Goal: Check status: Check status

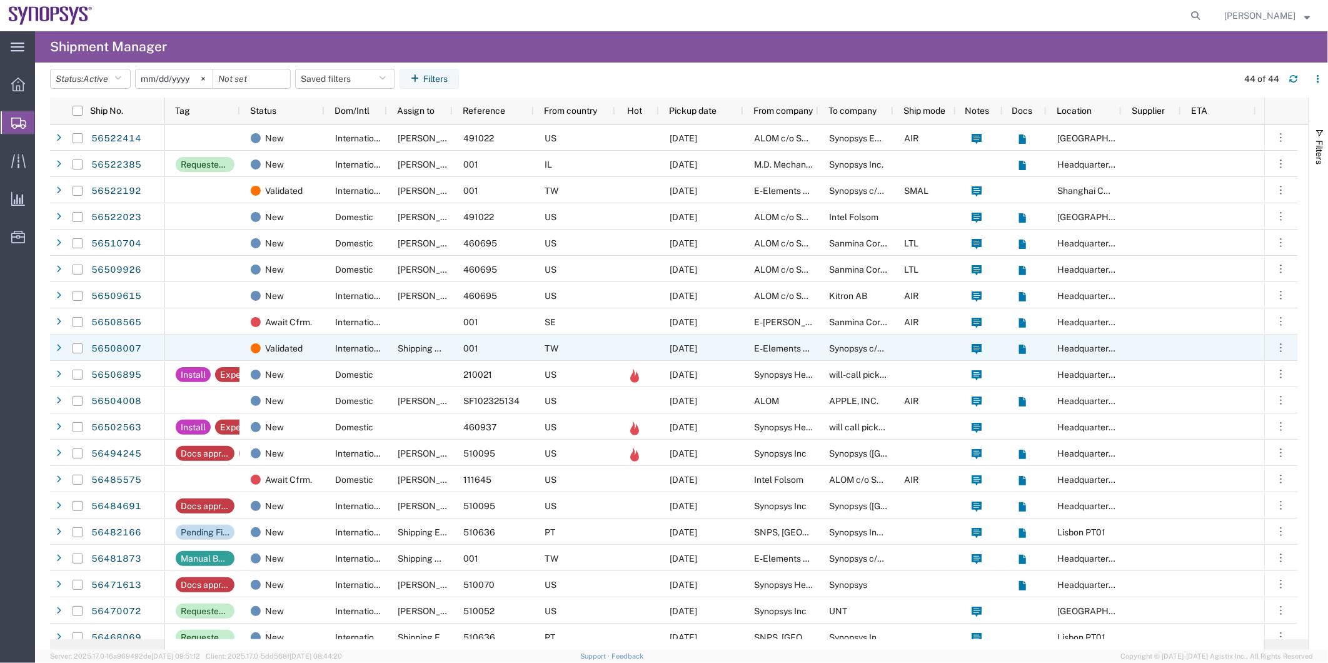
click at [413, 343] on span "Shipping APAC" at bounding box center [428, 348] width 61 height 10
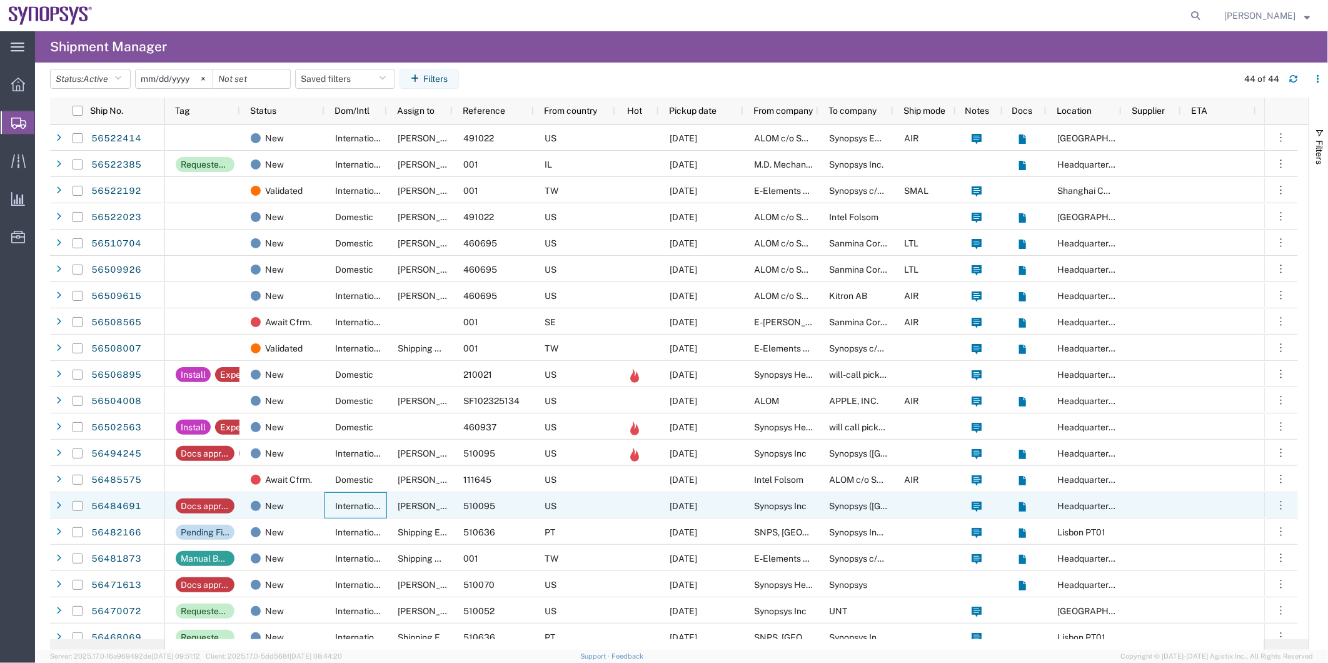
click at [379, 501] on span "International" at bounding box center [360, 506] width 51 height 10
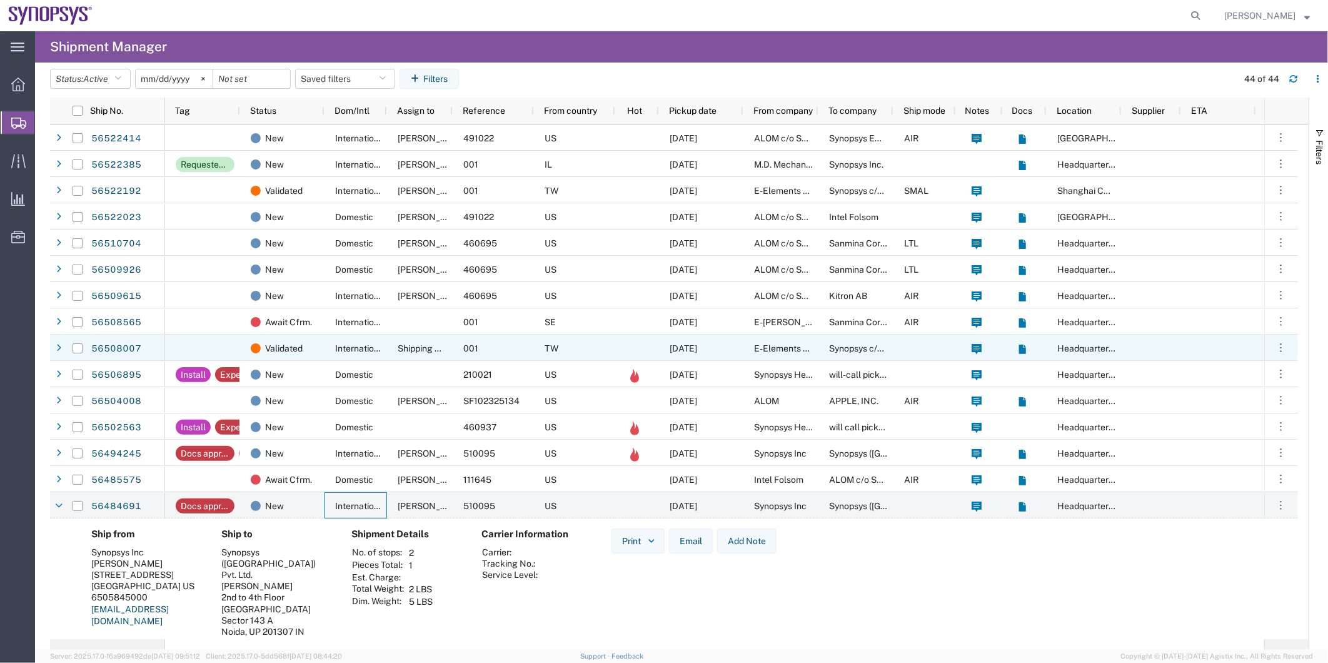
click at [327, 340] on div "International" at bounding box center [355, 347] width 63 height 26
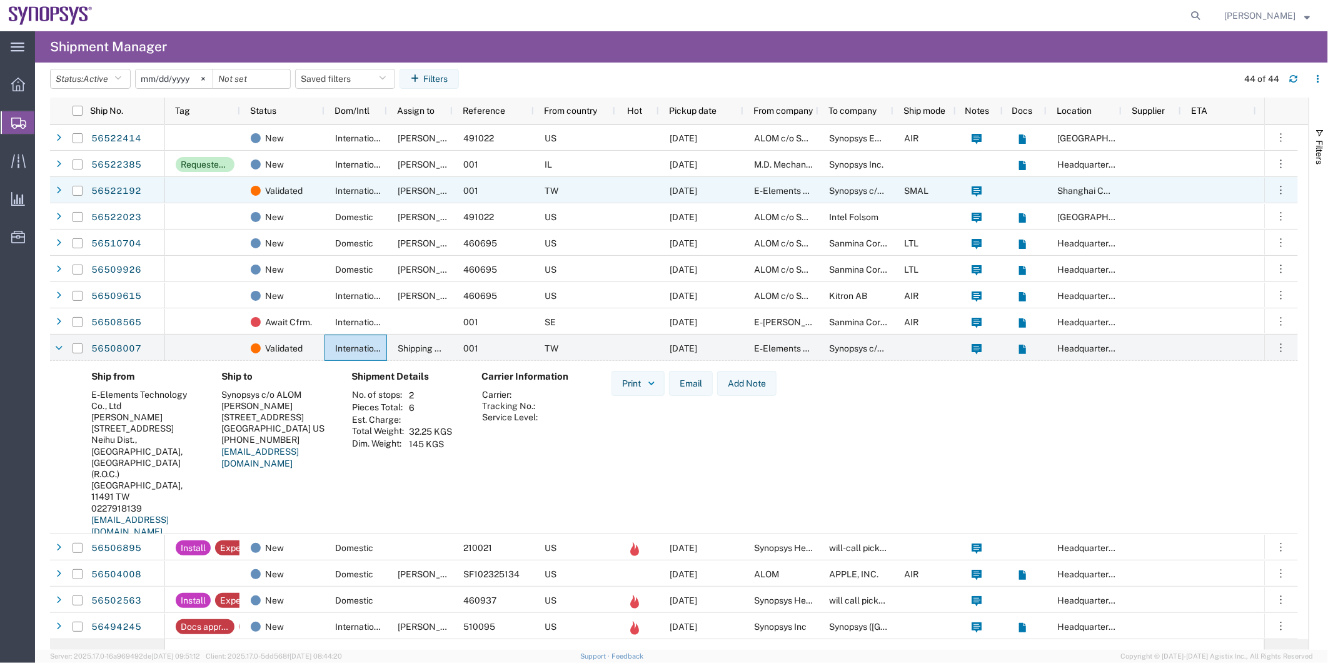
click at [515, 189] on div "001" at bounding box center [493, 190] width 81 height 26
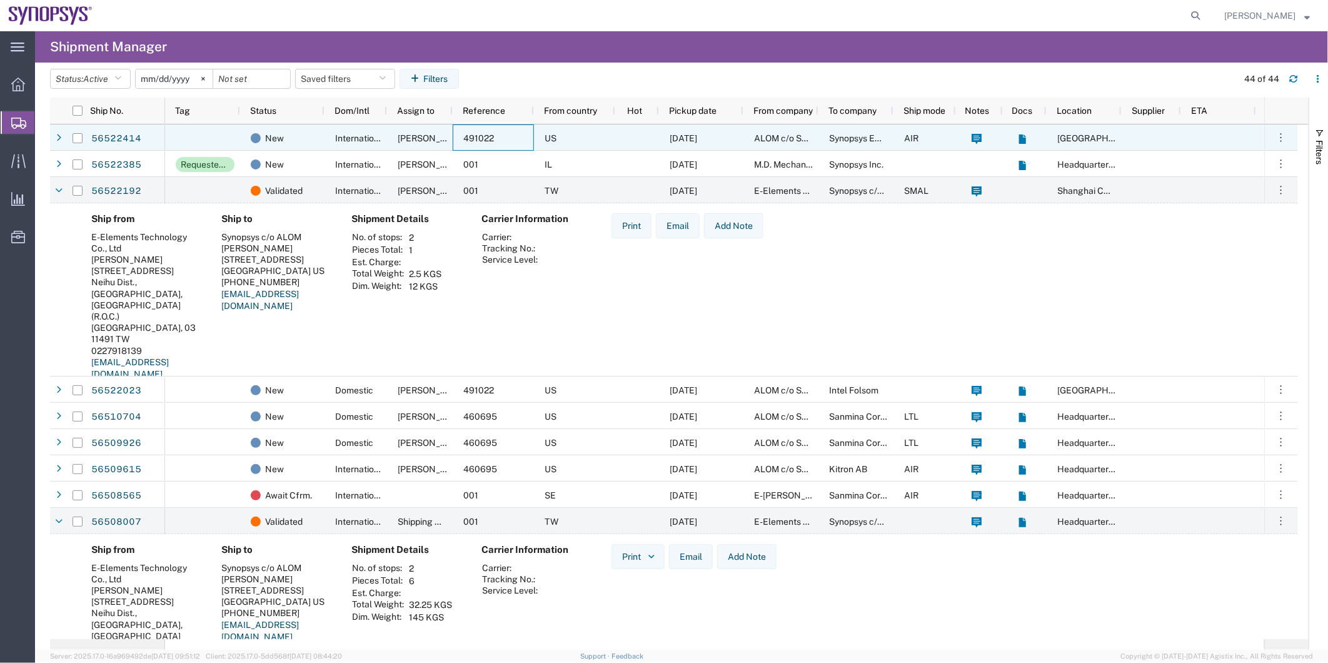
click at [515, 148] on div "491022" at bounding box center [493, 137] width 81 height 26
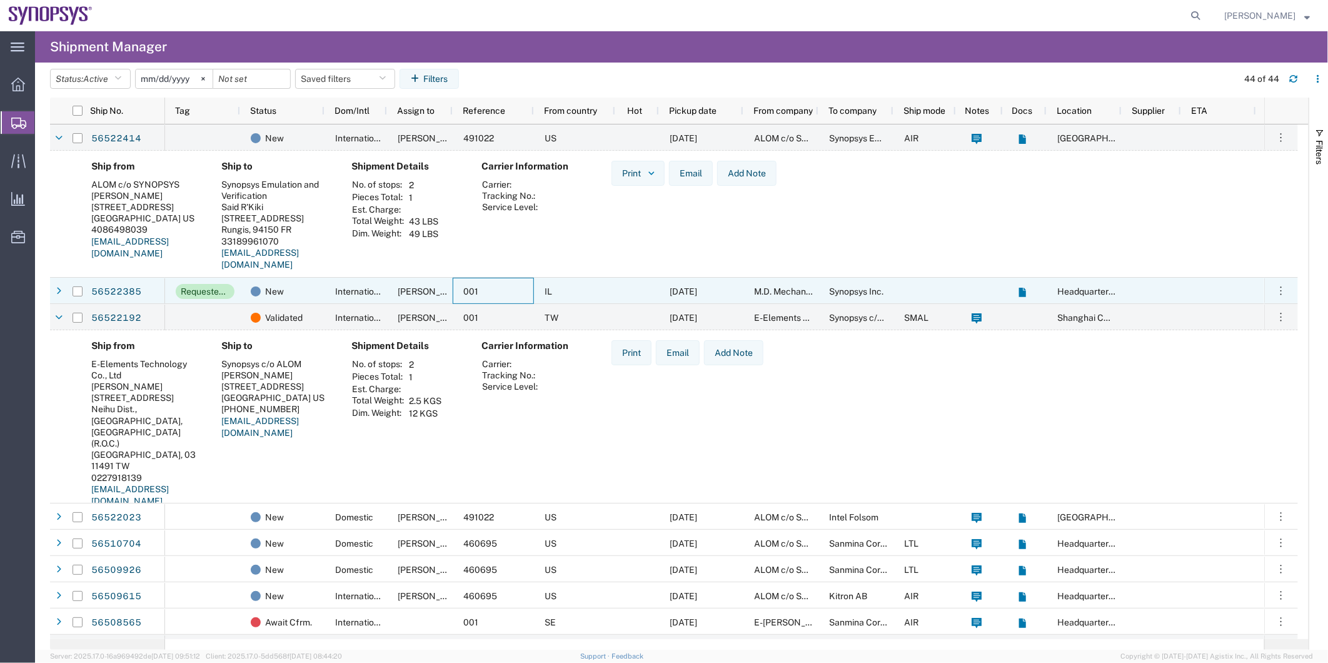
click at [511, 285] on div "001" at bounding box center [493, 291] width 81 height 26
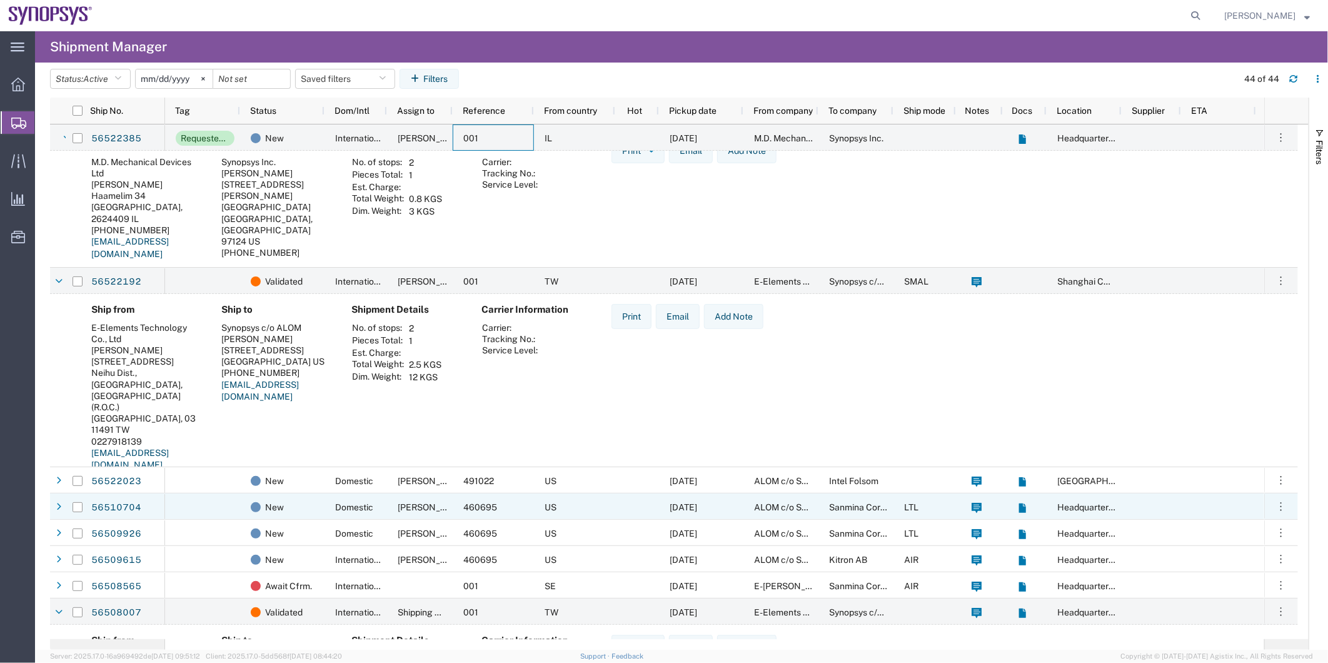
scroll to position [208, 0]
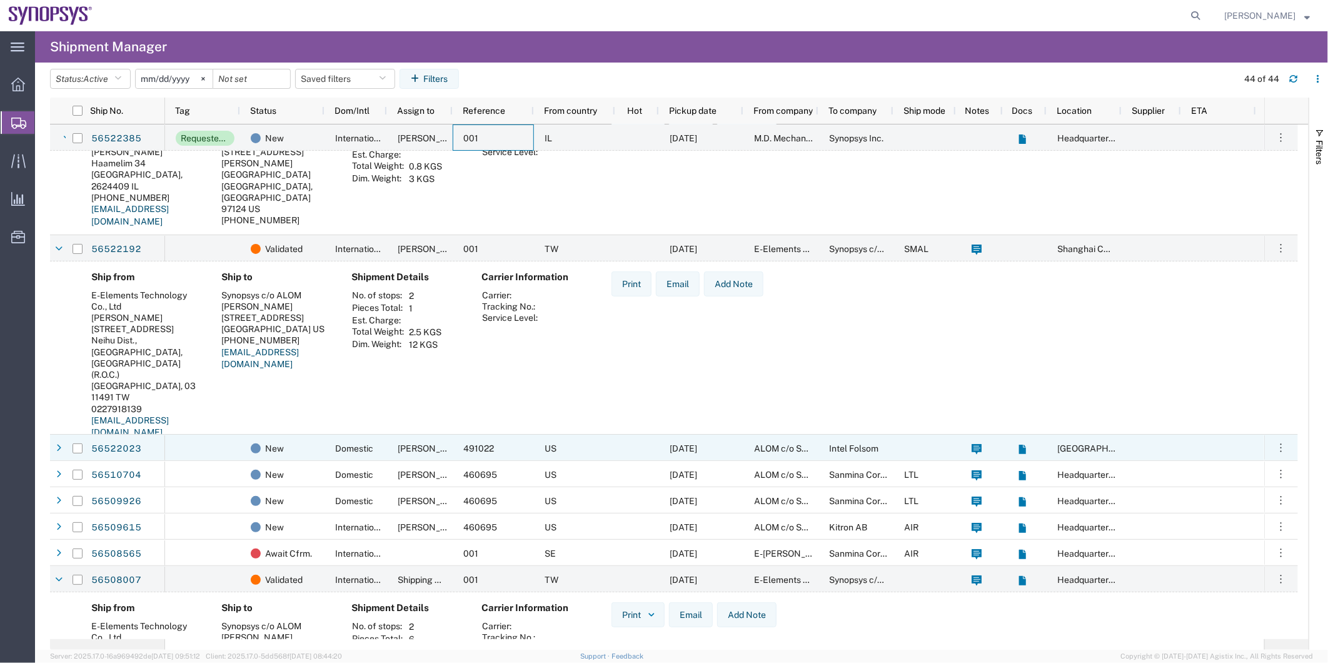
click at [358, 443] on span "Domestic" at bounding box center [354, 448] width 38 height 10
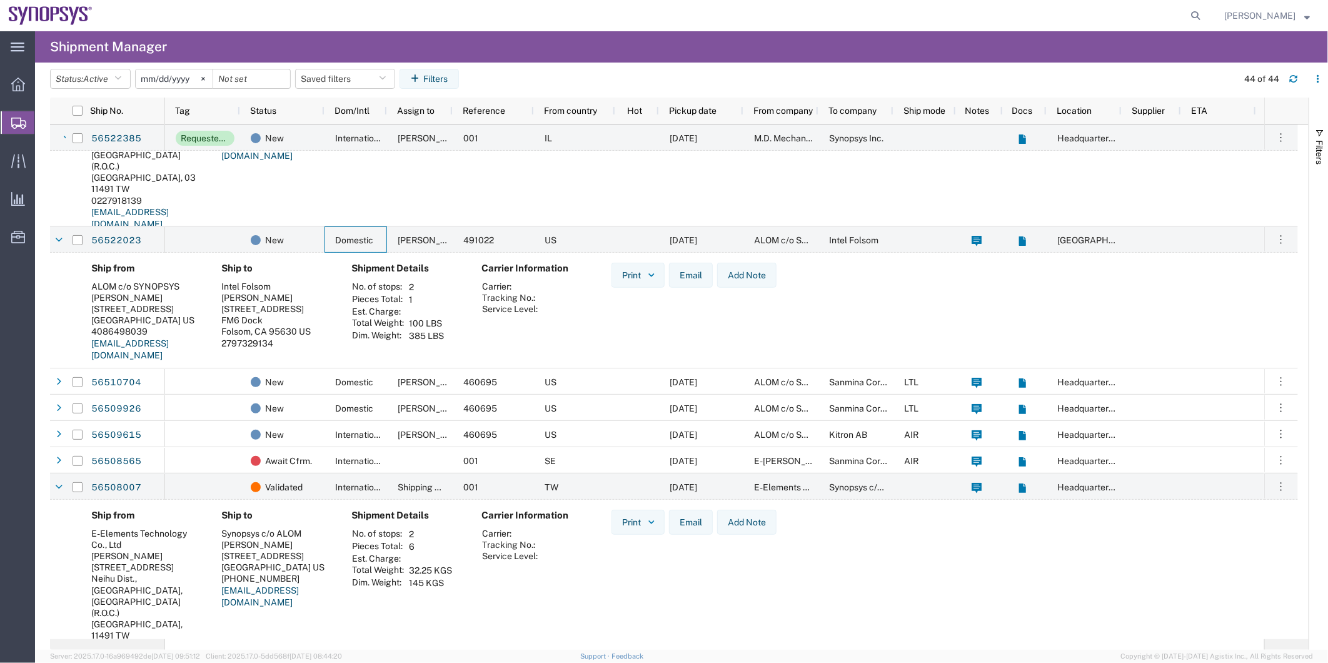
scroll to position [416, 0]
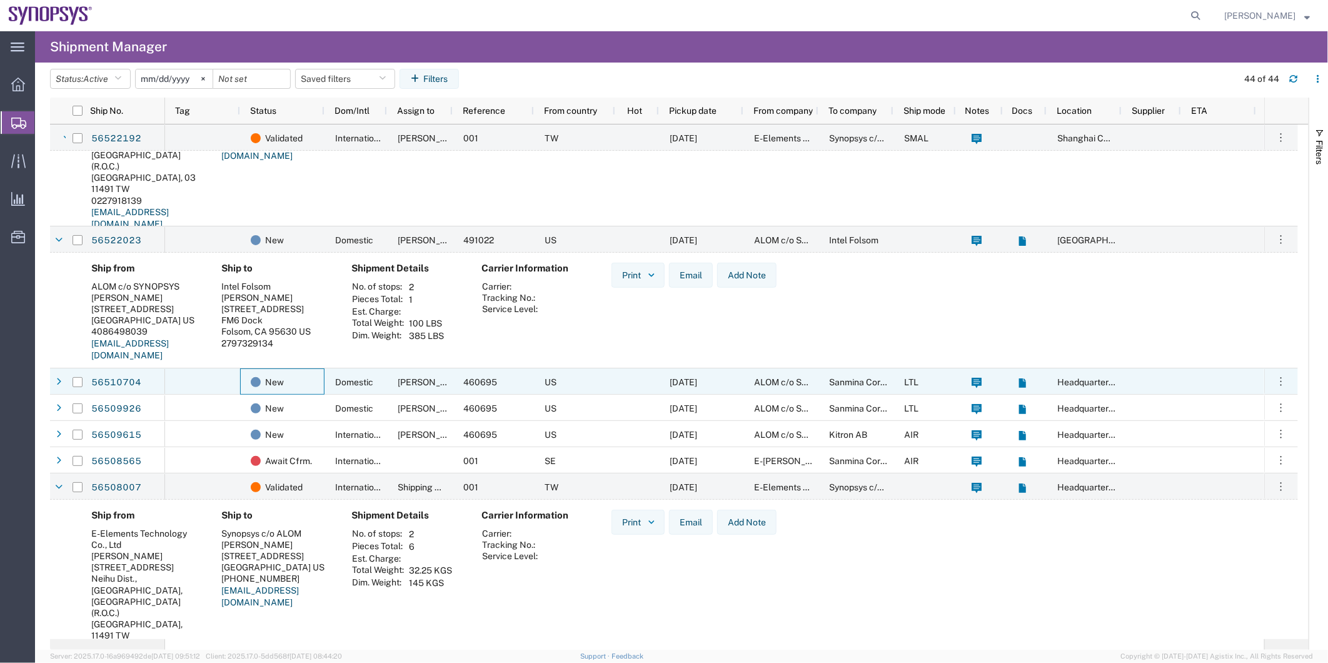
click at [322, 385] on div "New" at bounding box center [282, 381] width 84 height 26
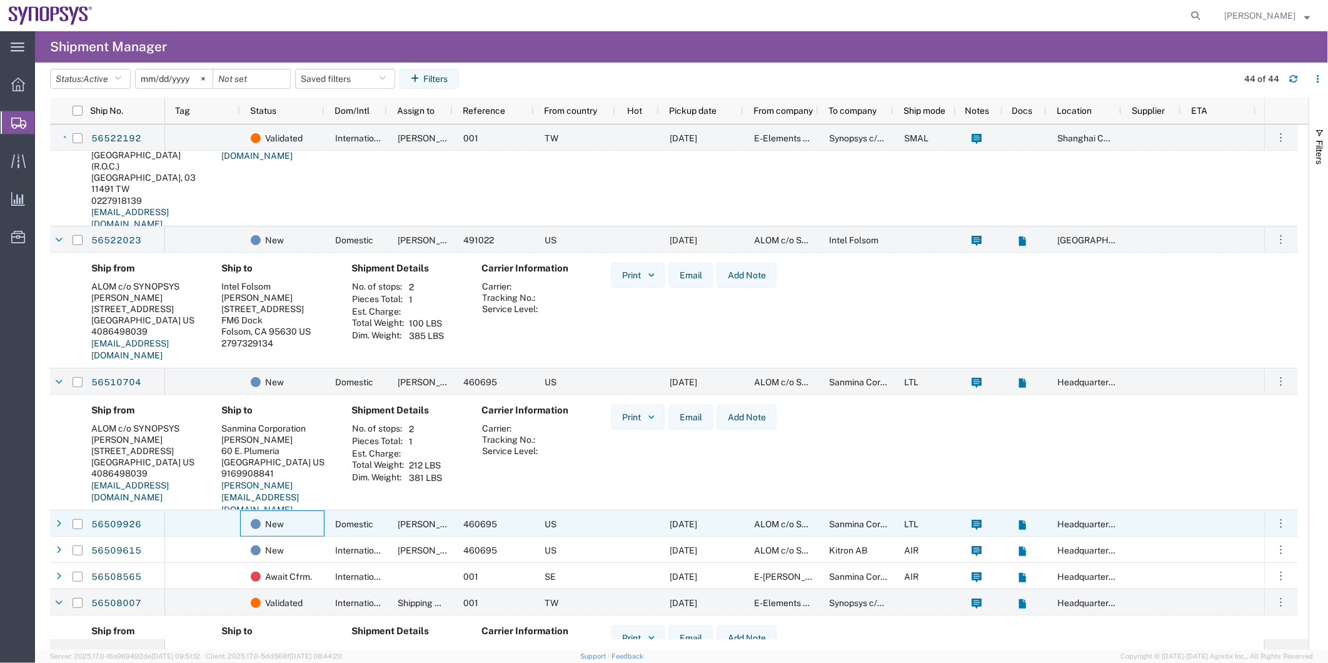
click at [319, 523] on div "New" at bounding box center [282, 523] width 84 height 26
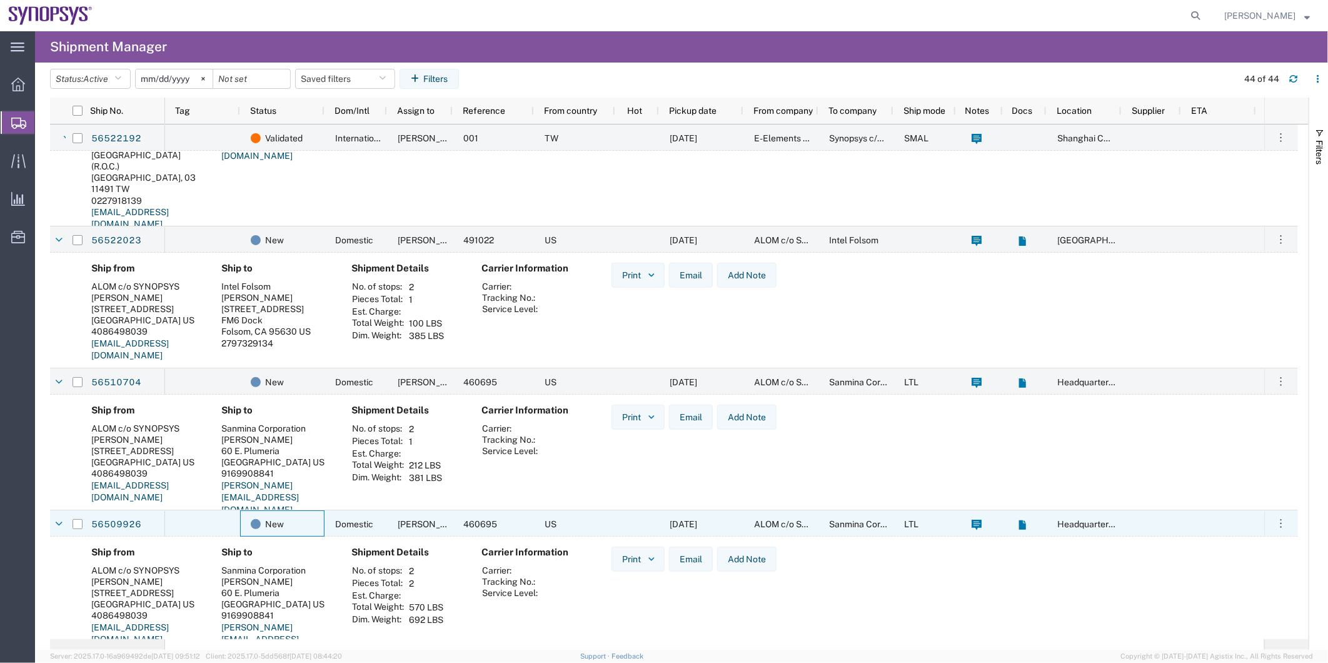
scroll to position [625, 0]
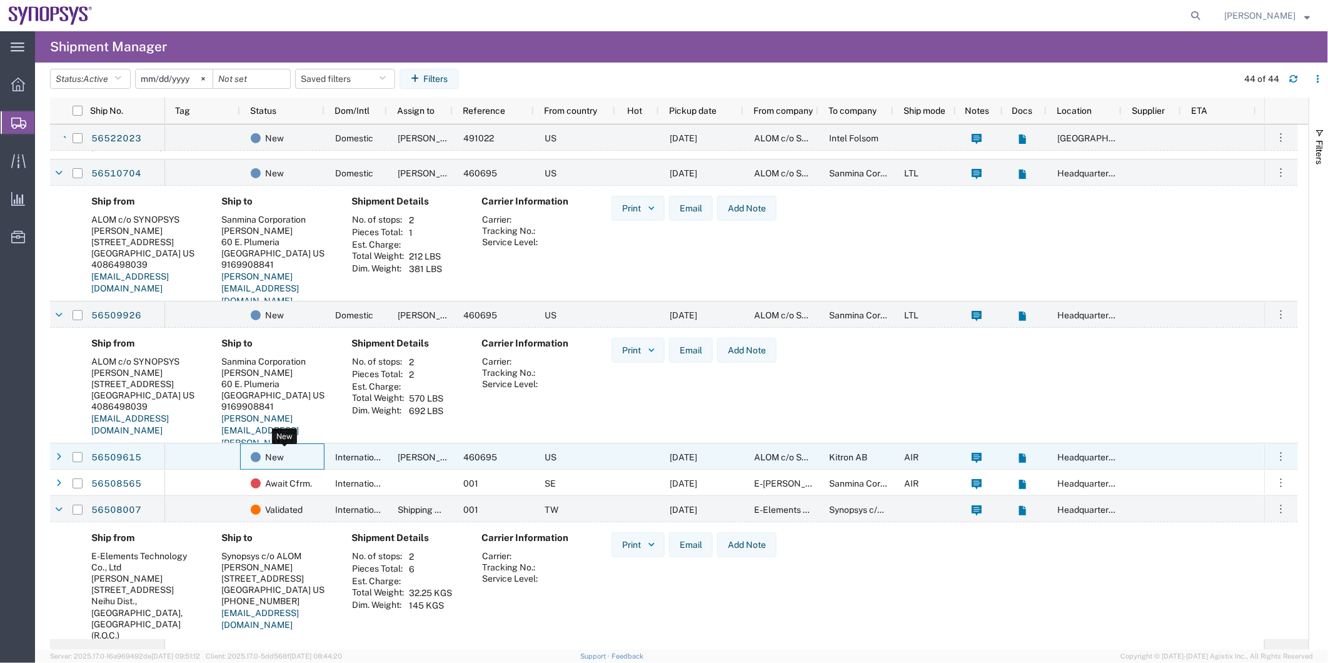
click at [317, 458] on div "New" at bounding box center [285, 457] width 68 height 26
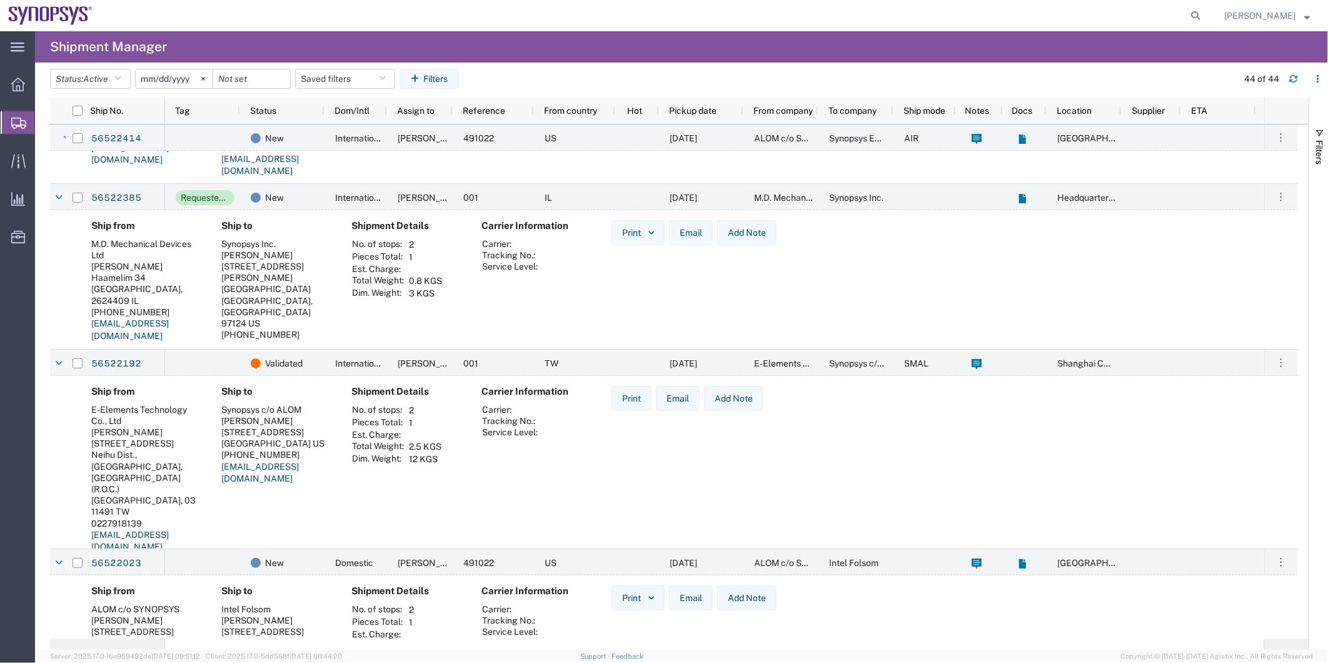
scroll to position [0, 0]
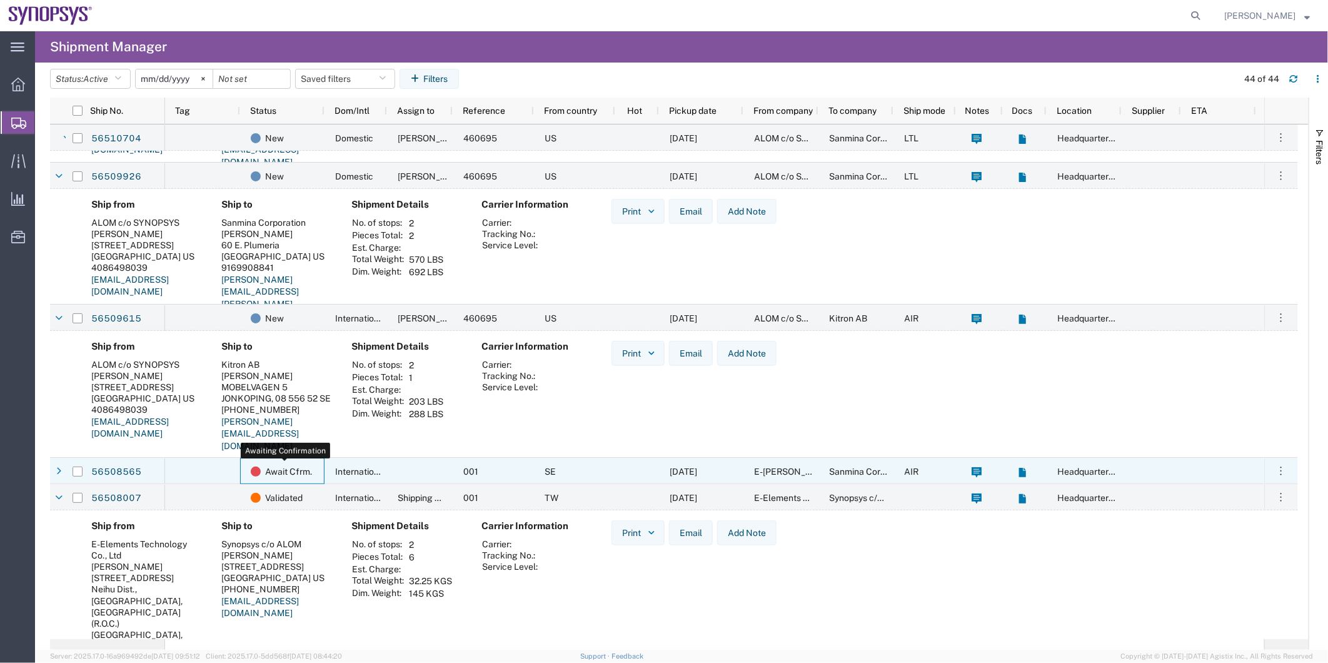
click at [311, 468] on span "Await Cfrm." at bounding box center [288, 471] width 47 height 26
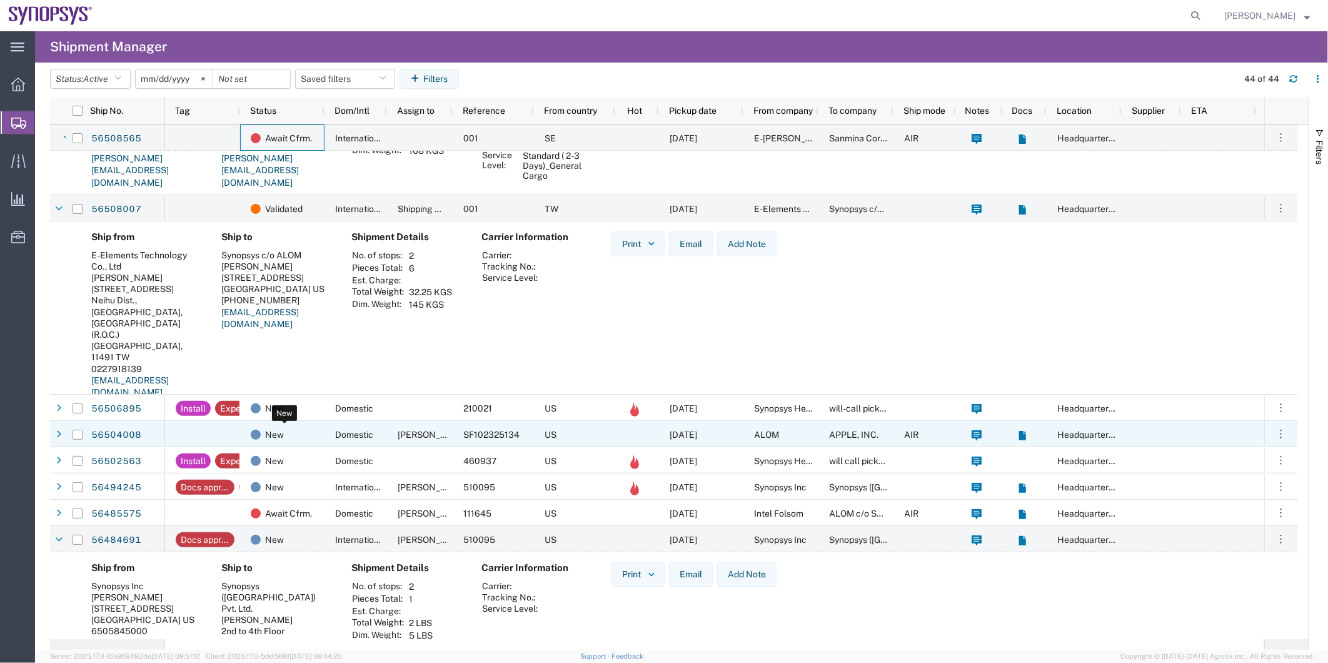
click at [306, 439] on div "New" at bounding box center [285, 434] width 68 height 26
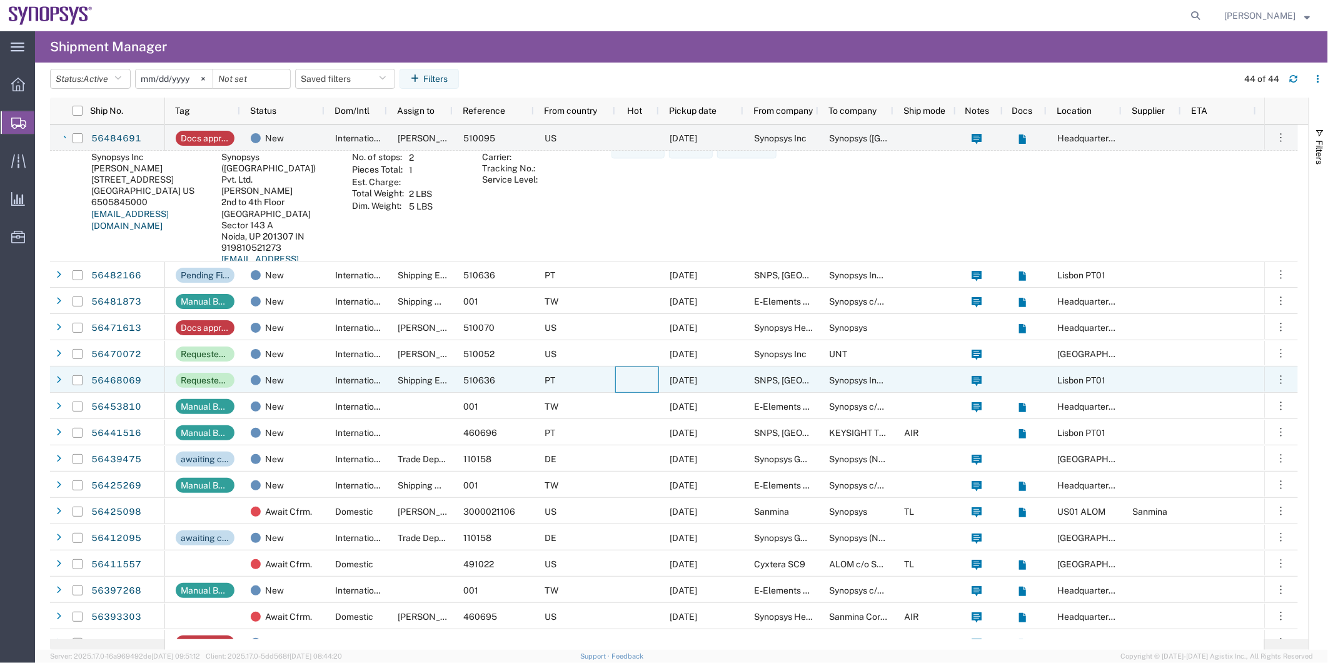
click at [642, 383] on div at bounding box center [637, 379] width 44 height 26
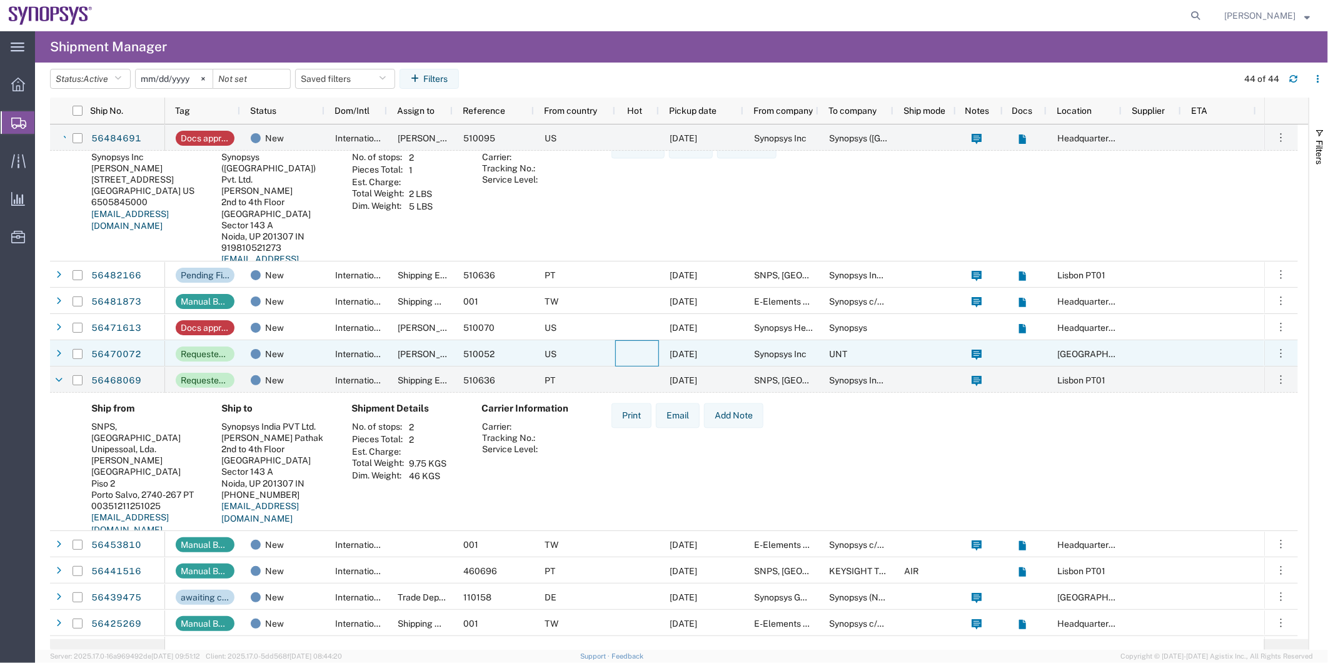
click at [620, 353] on div at bounding box center [637, 353] width 44 height 26
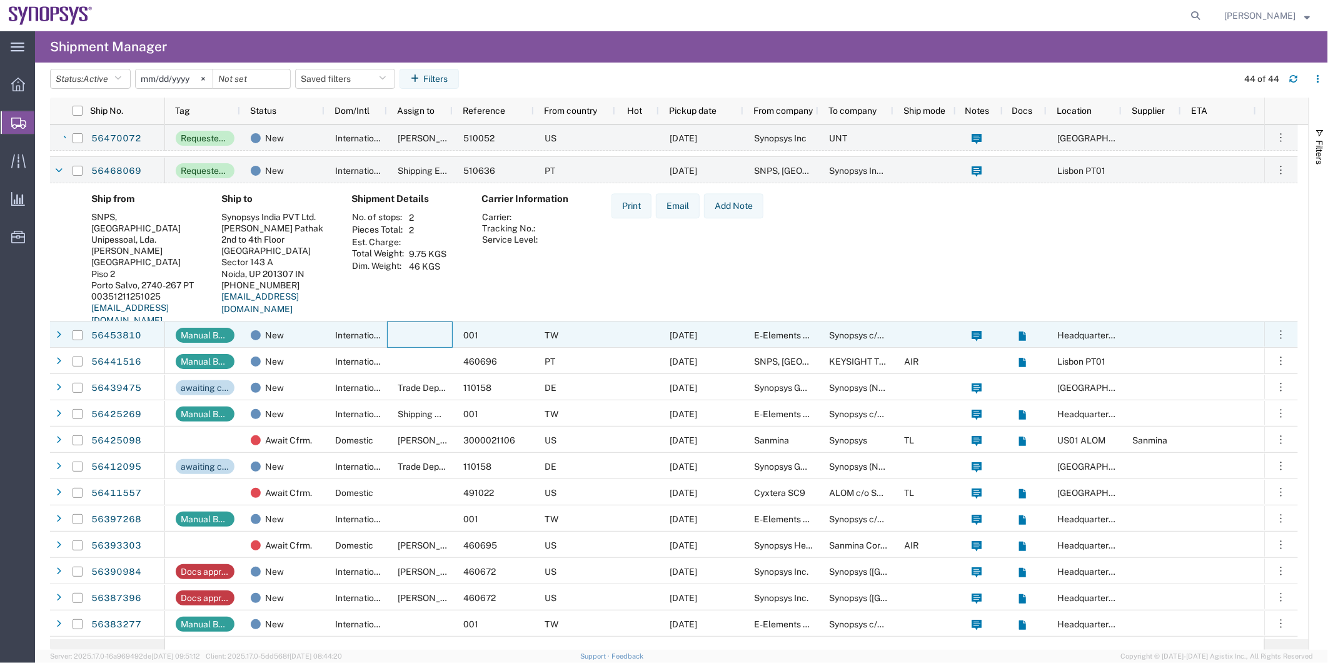
click at [403, 334] on div at bounding box center [420, 334] width 66 height 26
